Goal: Information Seeking & Learning: Find specific fact

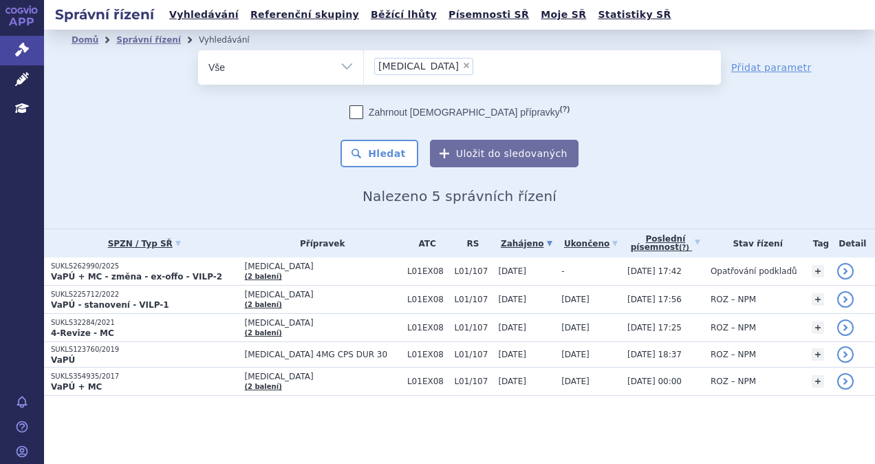
click at [462, 66] on span "×" at bounding box center [466, 65] width 8 height 8
click at [364, 66] on select "lenvima" at bounding box center [363, 67] width 1 height 34
select select
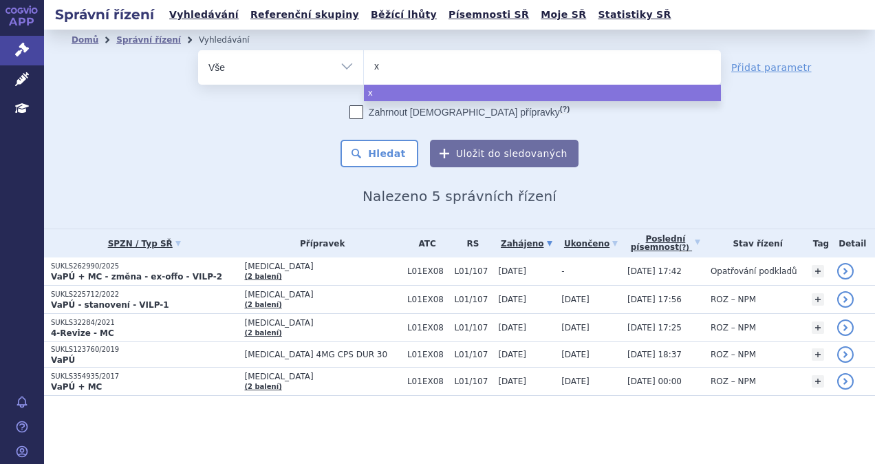
type input "xp"
type input "xpo"
type input "xpovi"
type input "xpov"
type input "xp"
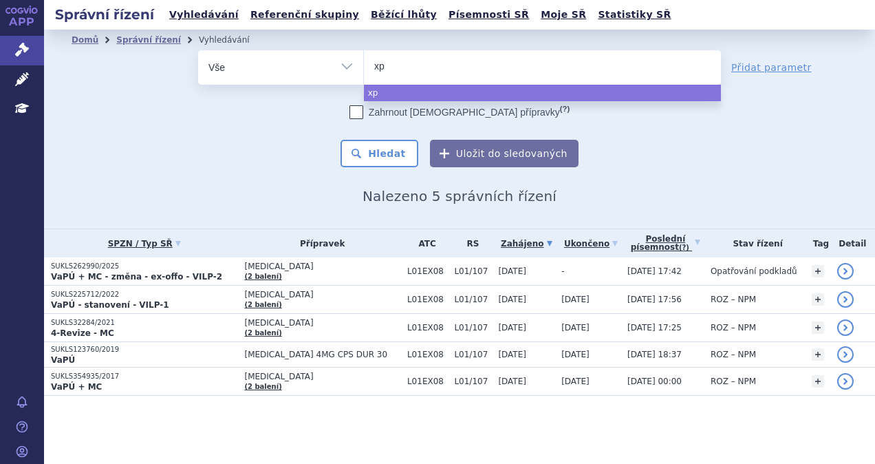
type input "x"
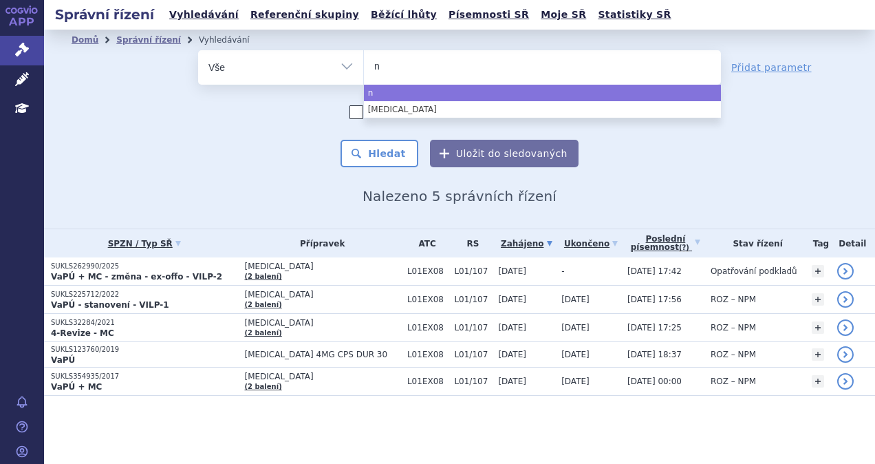
type input "ne"
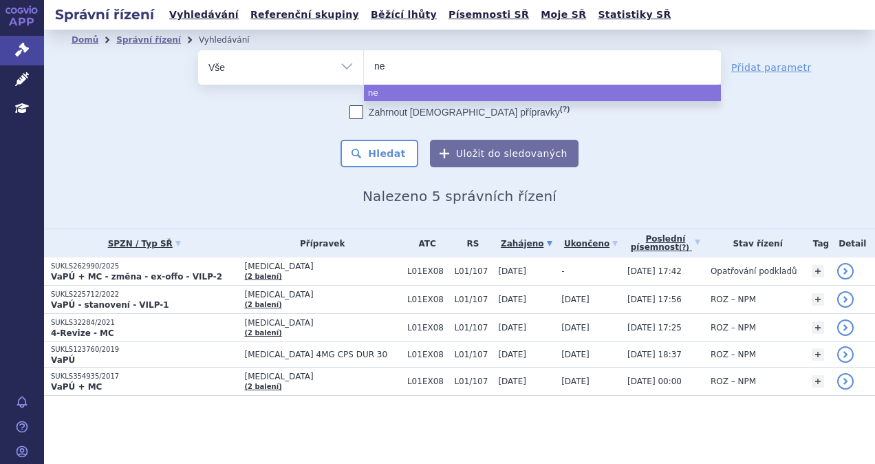
type input "nex"
type input "nexp"
type input "nexpo"
type input "nexpovi"
type input "nexpovio"
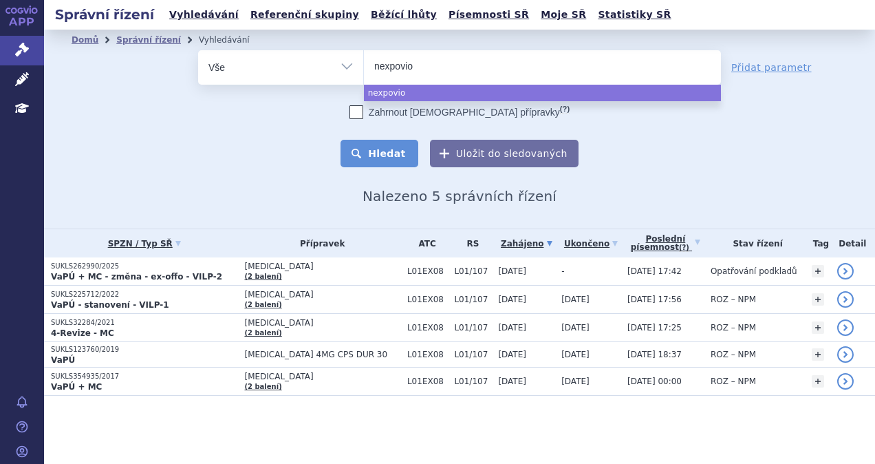
select select "nexpovio"
click at [402, 153] on button "Hledat" at bounding box center [379, 154] width 78 height 28
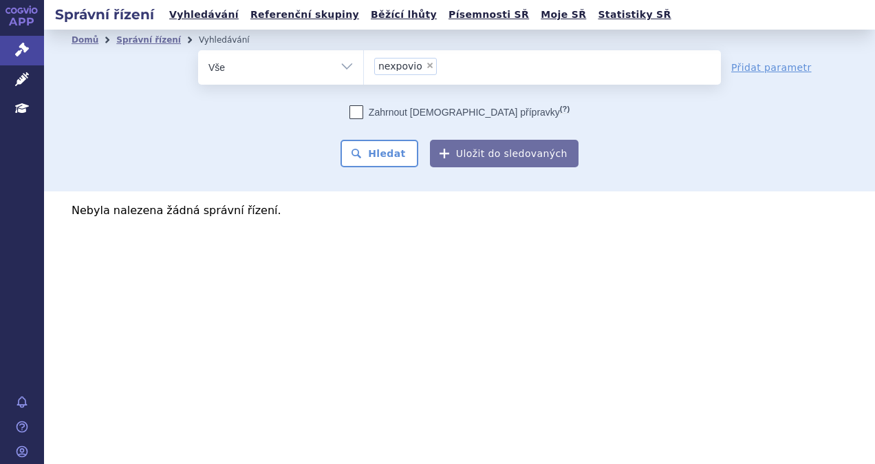
click at [426, 66] on span "×" at bounding box center [430, 65] width 8 height 8
click at [364, 66] on select "nexpovio" at bounding box center [363, 67] width 1 height 34
select select
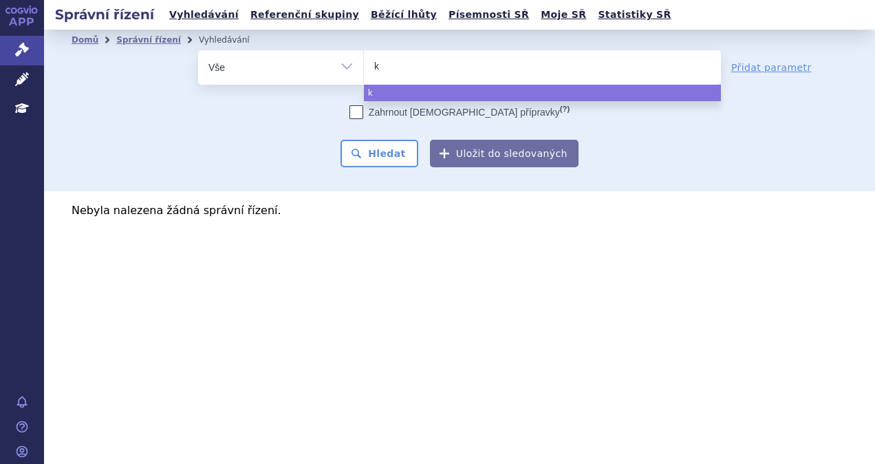
type input "ke"
type input "key"
type input "keyt"
type input "keytr"
type input "keytru"
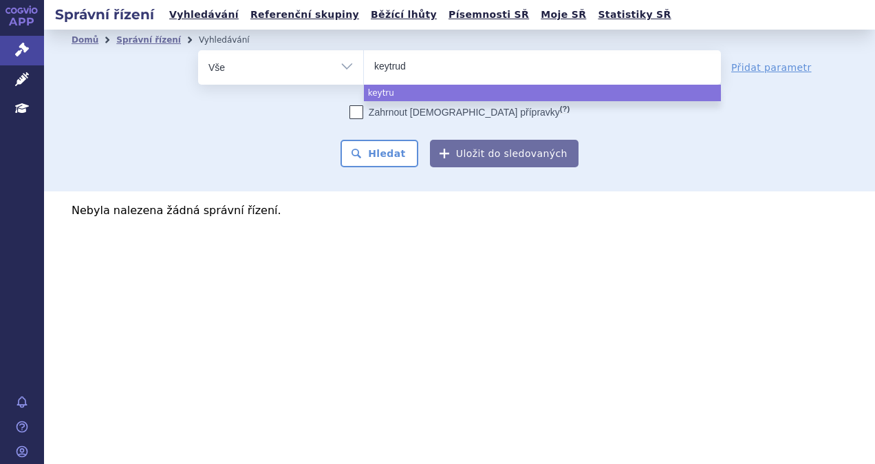
type input "keytruda"
select select "keytruda"
click at [391, 166] on button "Hledat" at bounding box center [379, 154] width 78 height 28
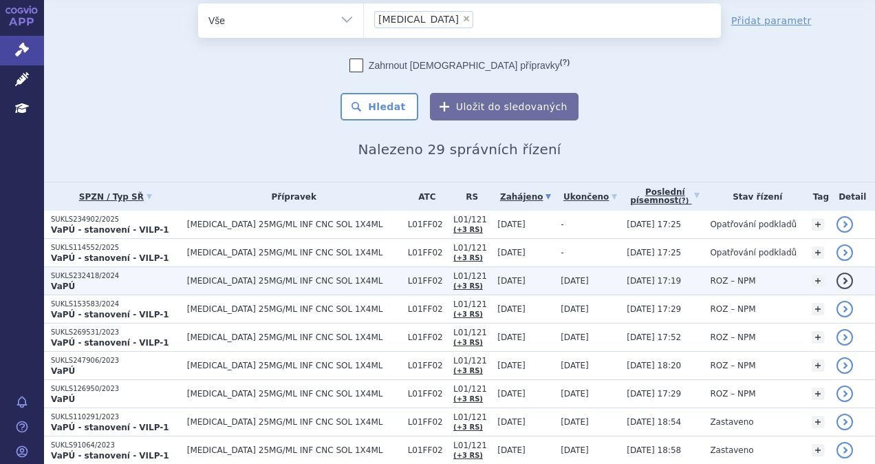
scroll to position [69, 0]
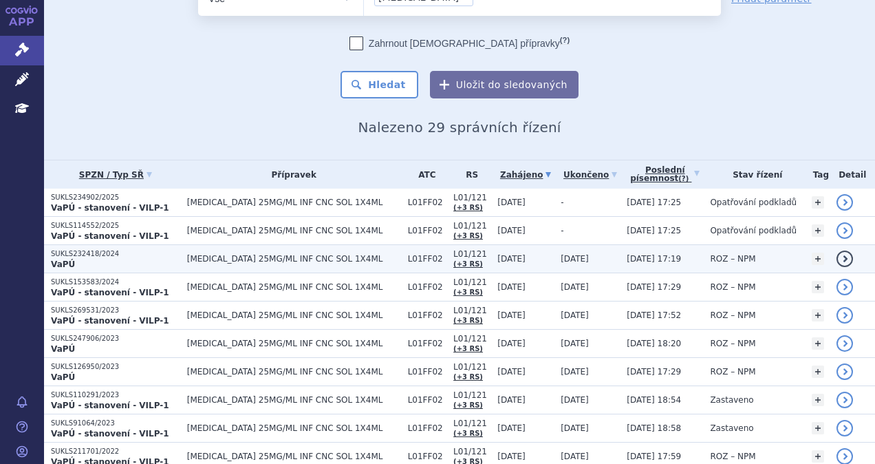
click at [242, 266] on td "[MEDICAL_DATA] 25MG/ML INF CNC SOL 1X4ML" at bounding box center [290, 259] width 221 height 28
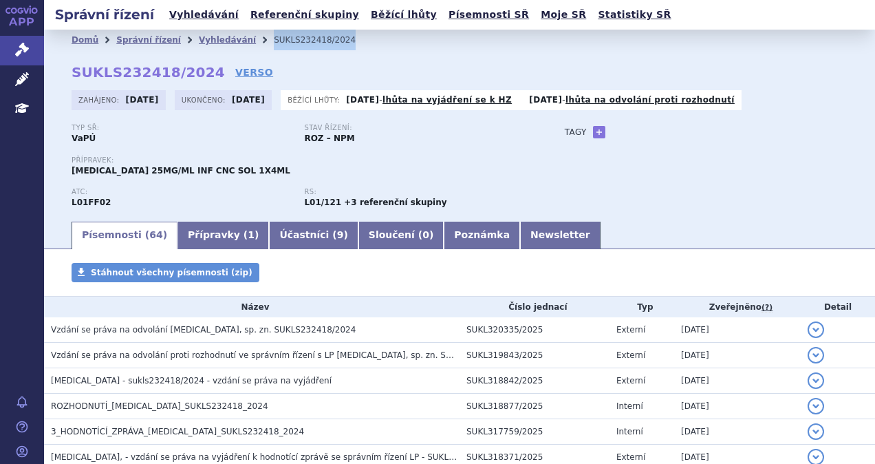
drag, startPoint x: 322, startPoint y: 41, endPoint x: 250, endPoint y: 47, distance: 71.8
click at [274, 47] on li "SUKLS232418/2024" at bounding box center [324, 40] width 100 height 21
copy li "SUKLS232418/2024"
